Goal: Find specific page/section: Find specific page/section

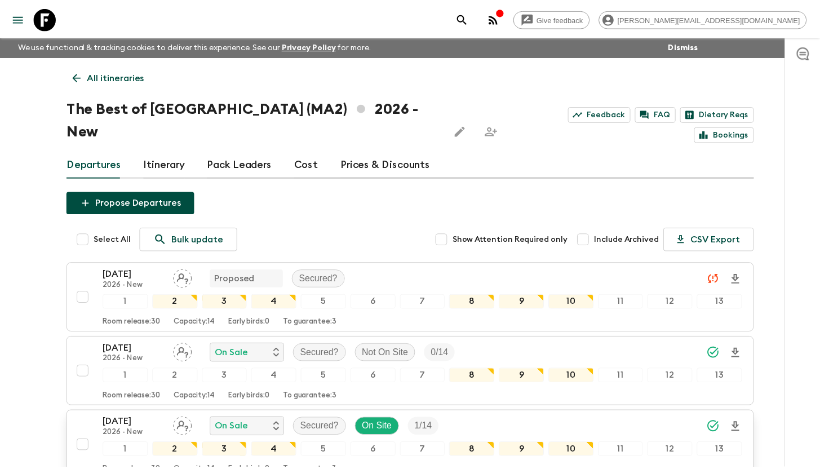
scroll to position [356, 0]
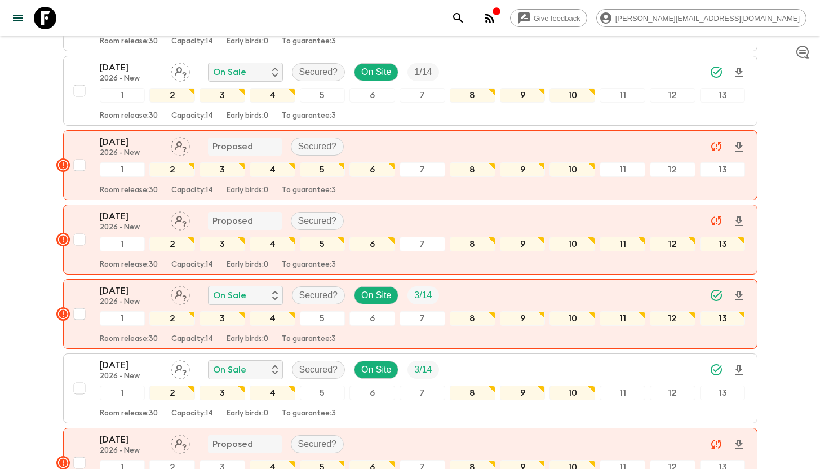
click at [60, 17] on link at bounding box center [45, 18] width 32 height 32
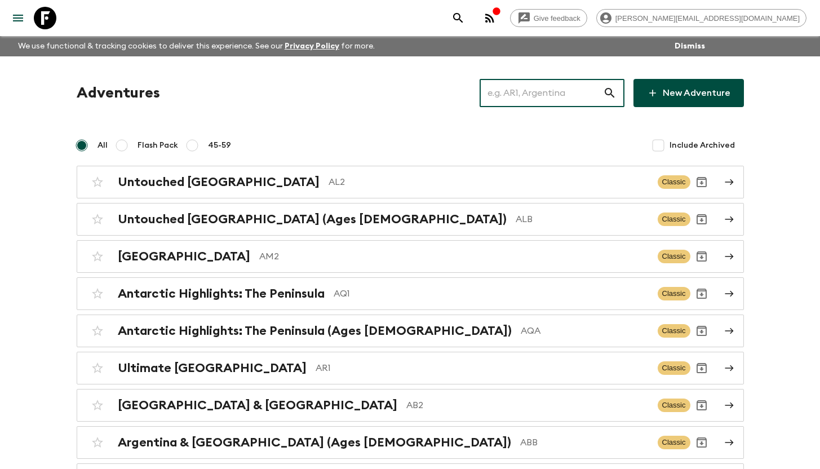
click at [521, 89] on input "text" at bounding box center [541, 93] width 123 height 32
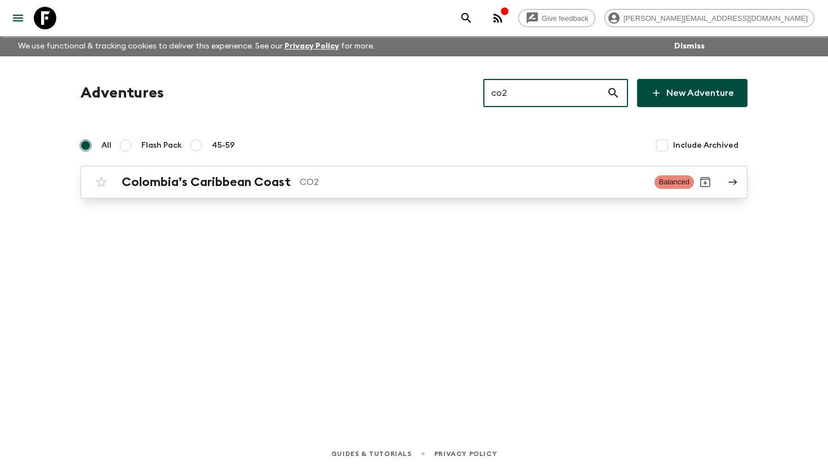
type input "co2"
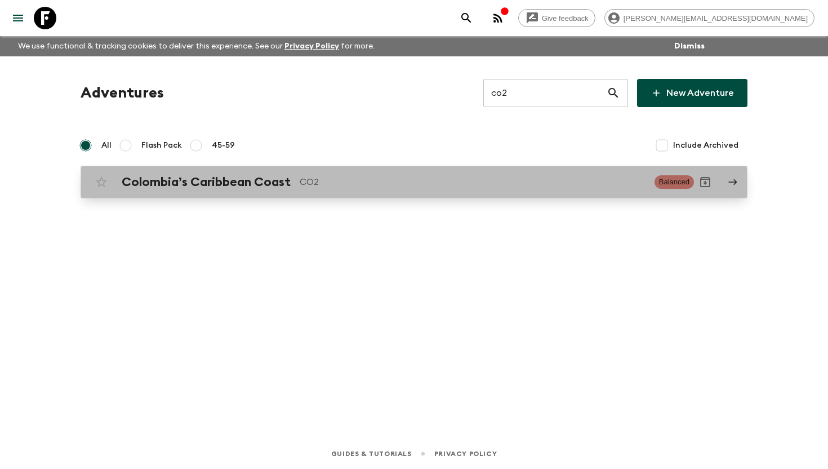
click at [358, 177] on p "CO2" at bounding box center [473, 182] width 346 height 14
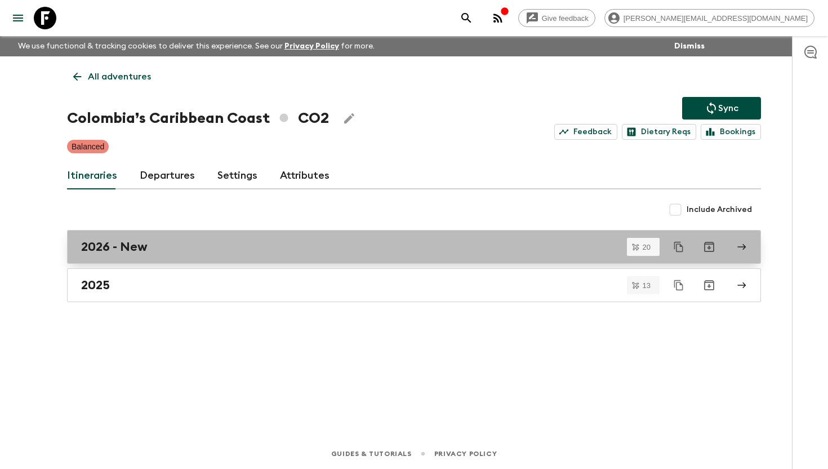
click at [192, 241] on div "2026 - New" at bounding box center [403, 246] width 645 height 15
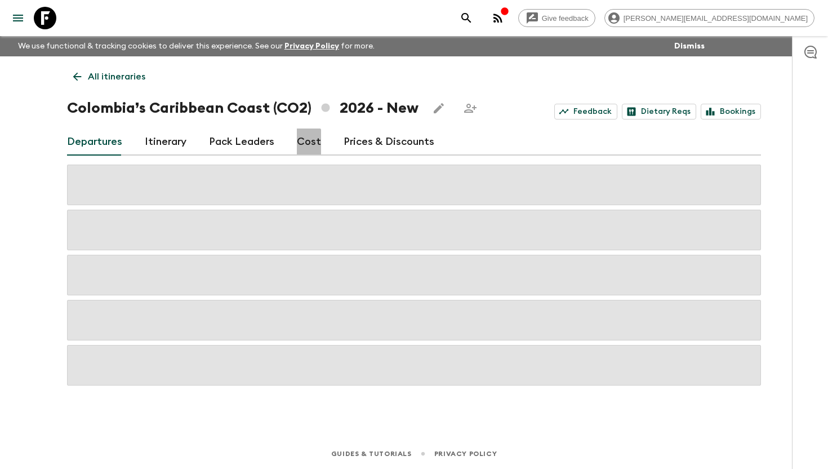
click at [297, 146] on link "Cost" at bounding box center [309, 141] width 24 height 27
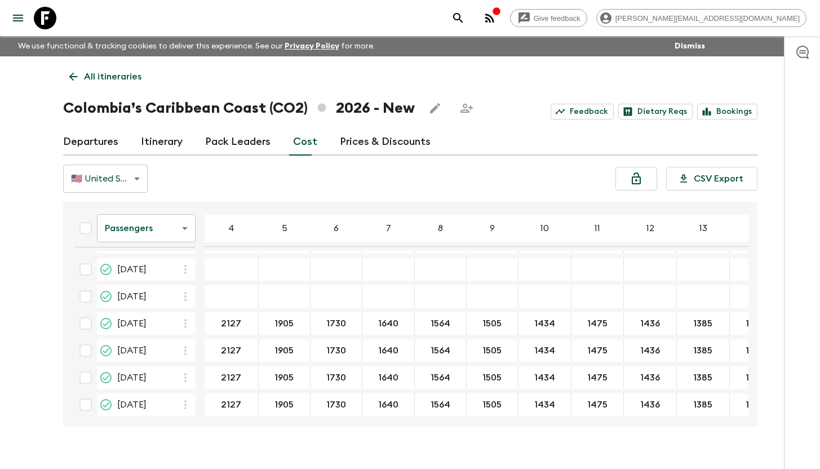
scroll to position [223, 0]
